Goal: Navigation & Orientation: Understand site structure

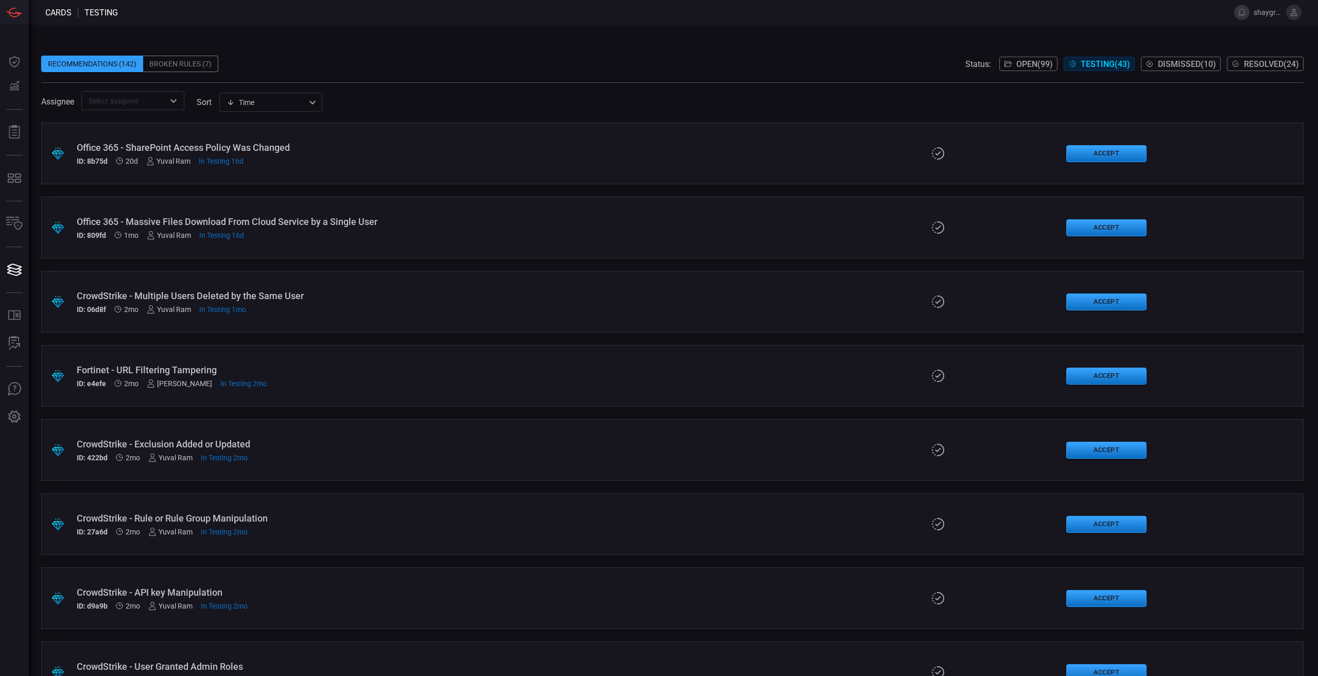
click at [164, 69] on div "Broken Rules (7)" at bounding box center [180, 64] width 75 height 16
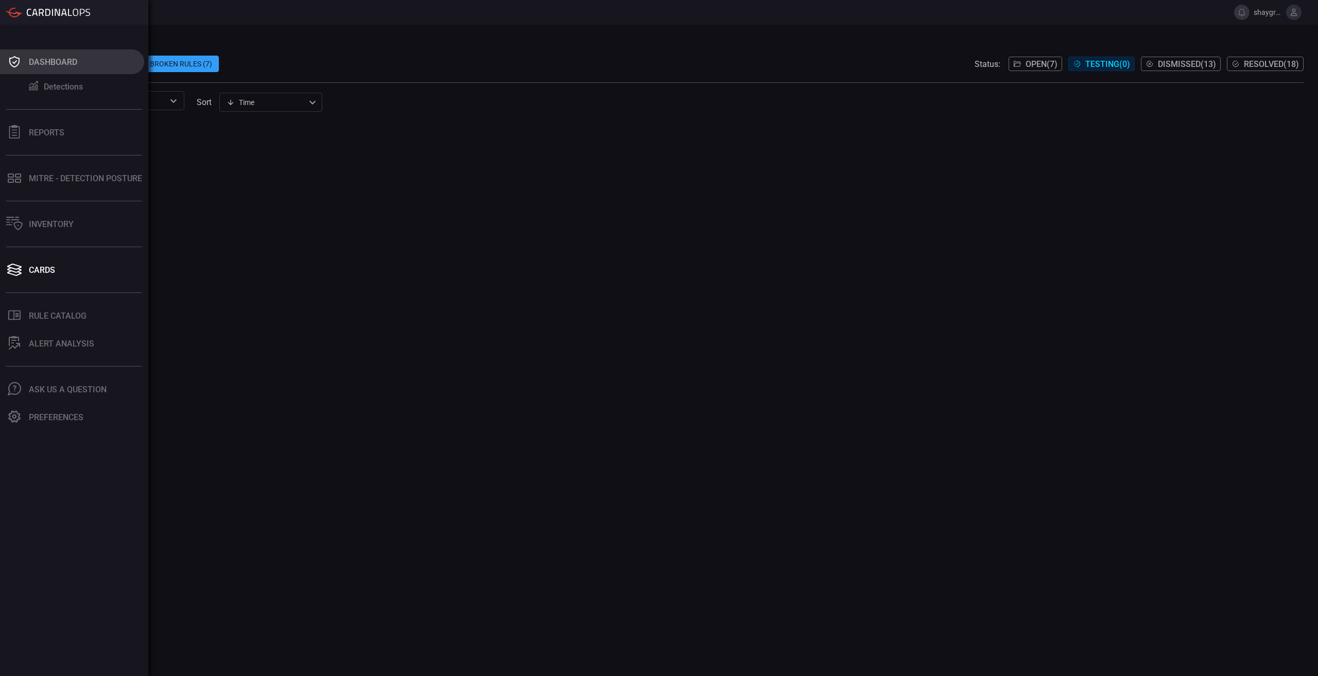
click at [22, 60] on icon at bounding box center [14, 62] width 16 height 14
click at [30, 132] on div "Reports" at bounding box center [47, 133] width 36 height 10
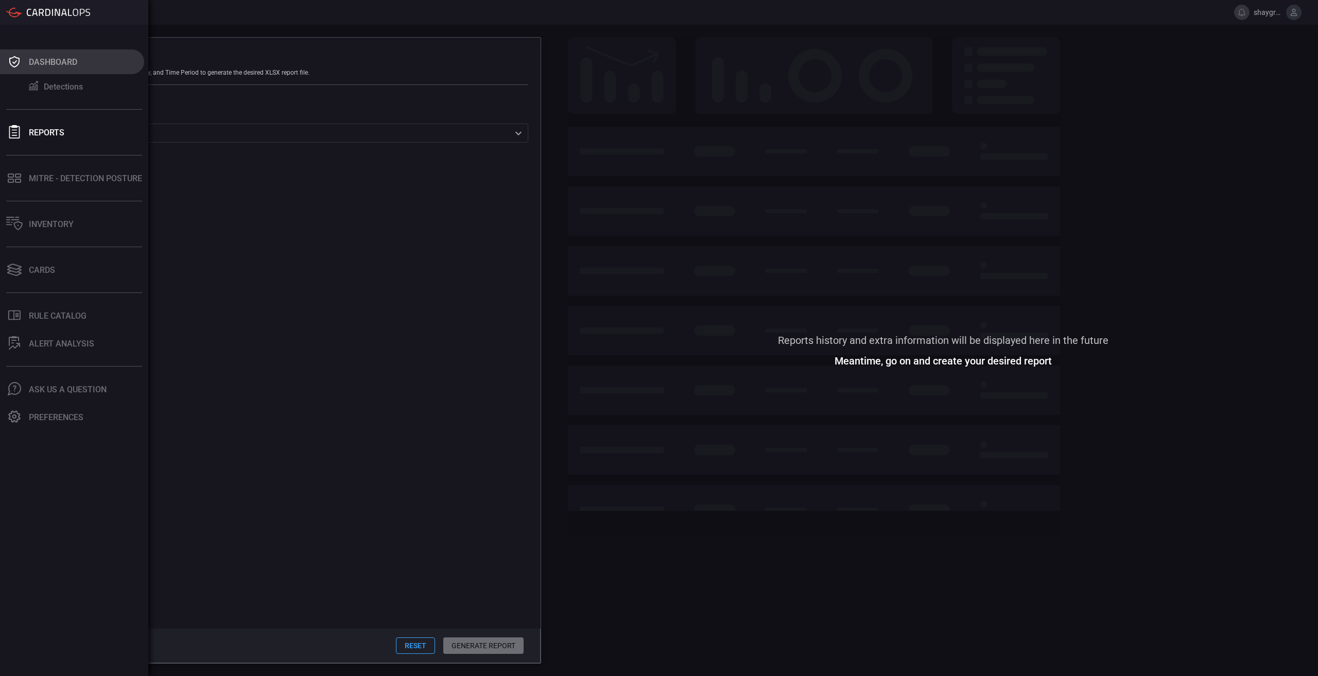
click at [35, 65] on div "Dashboard" at bounding box center [53, 62] width 48 height 10
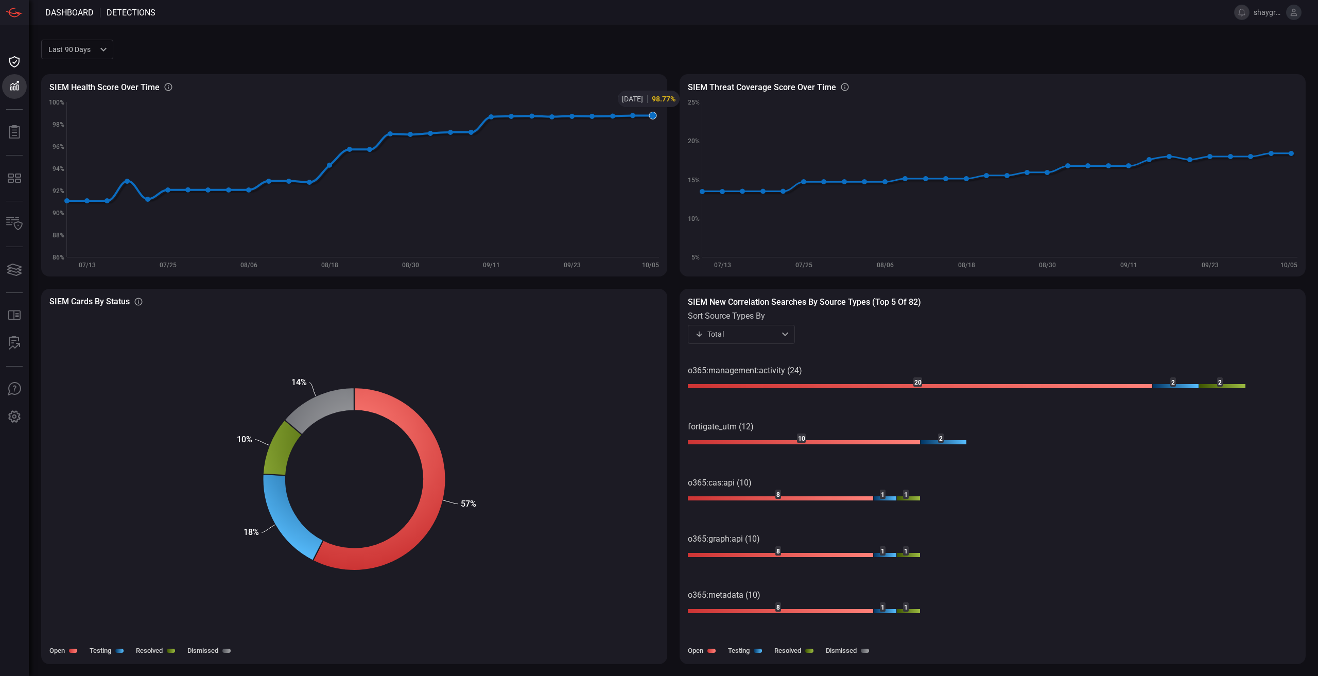
click at [650, 114] on icon at bounding box center [652, 115] width 7 height 7
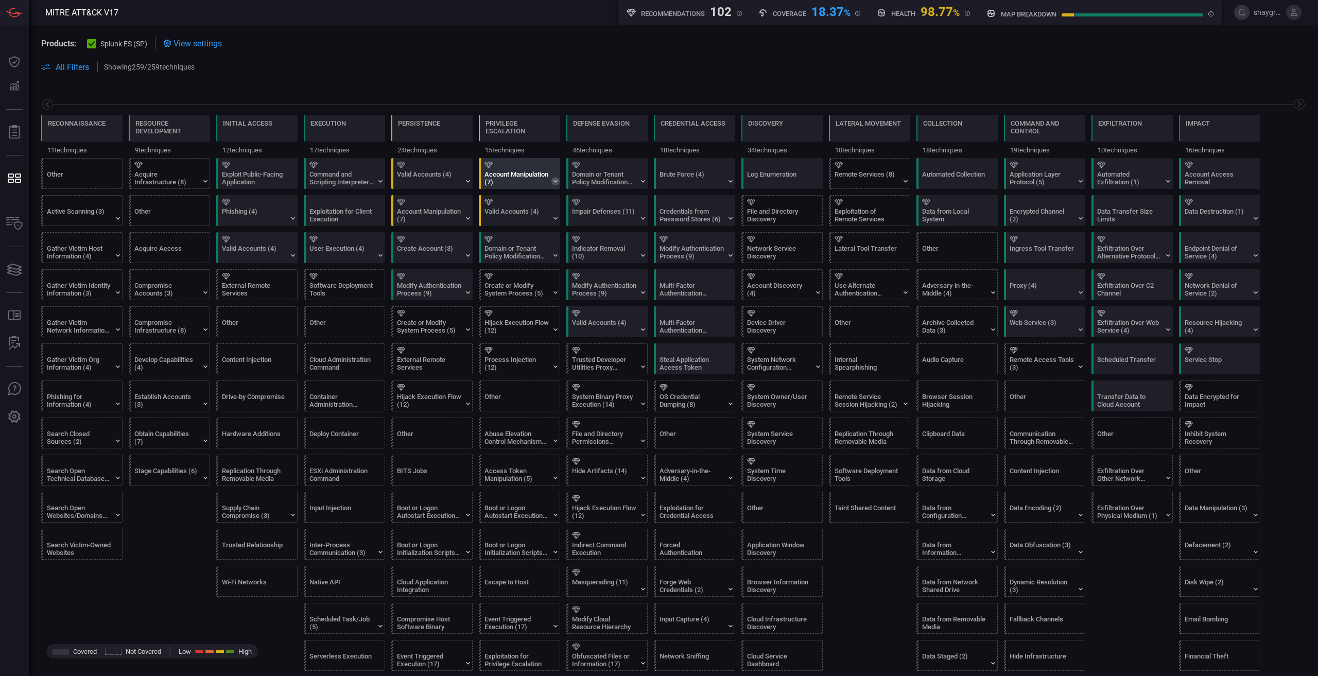
click at [556, 178] on icon at bounding box center [555, 181] width 8 height 8
